Goal: Information Seeking & Learning: Learn about a topic

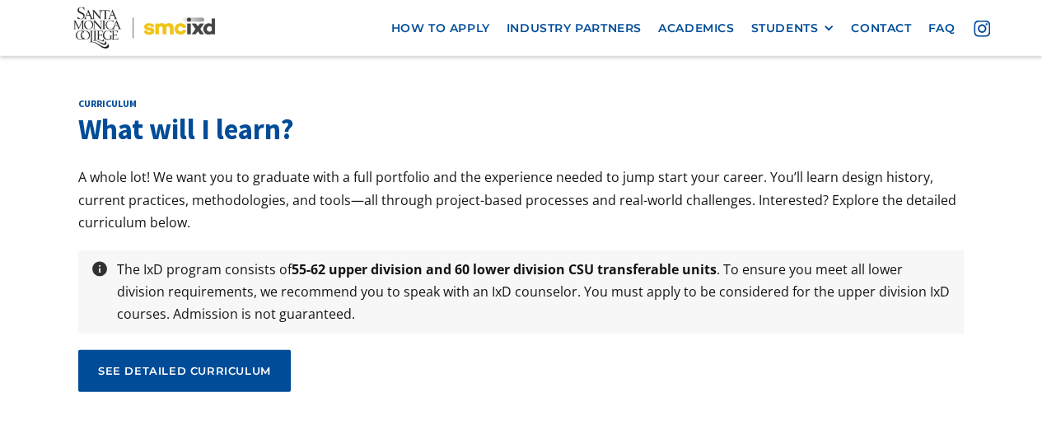
scroll to position [5439, 0]
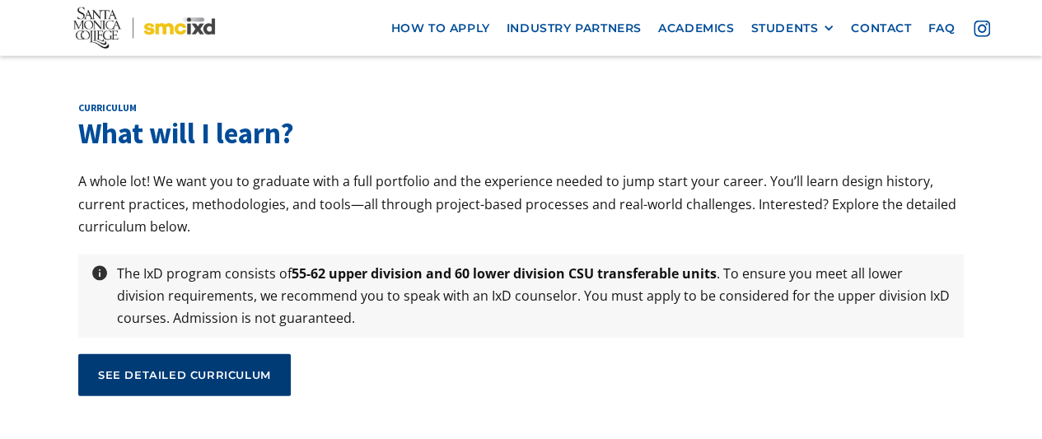
click at [94, 354] on link "see detailed curriculum" at bounding box center [184, 374] width 213 height 41
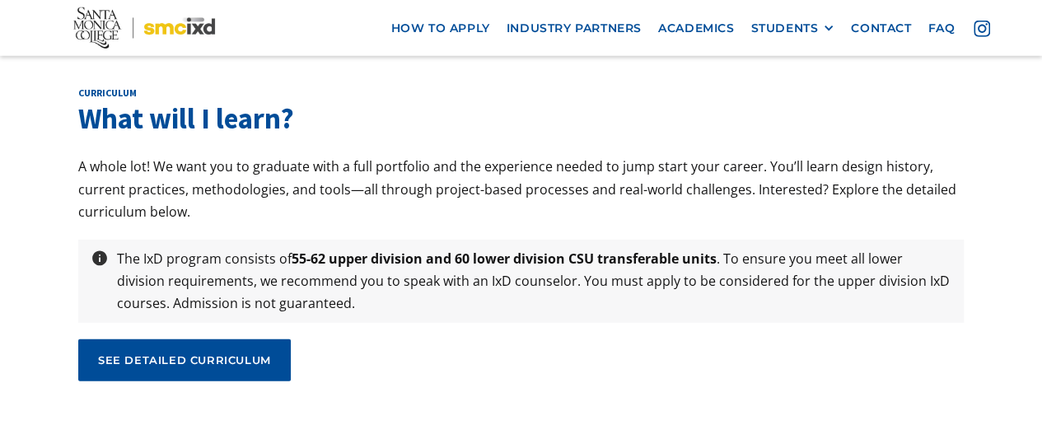
scroll to position [5454, 0]
